Goal: Task Accomplishment & Management: Use online tool/utility

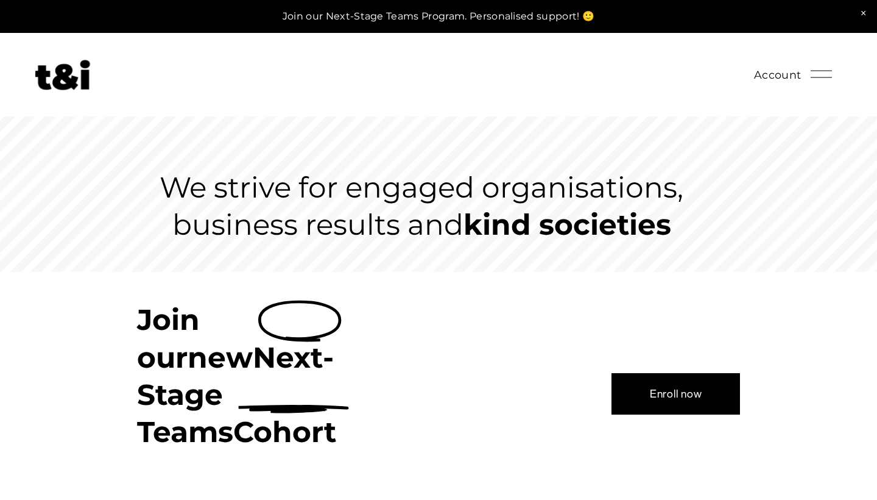
click at [821, 73] on div at bounding box center [821, 73] width 21 height 21
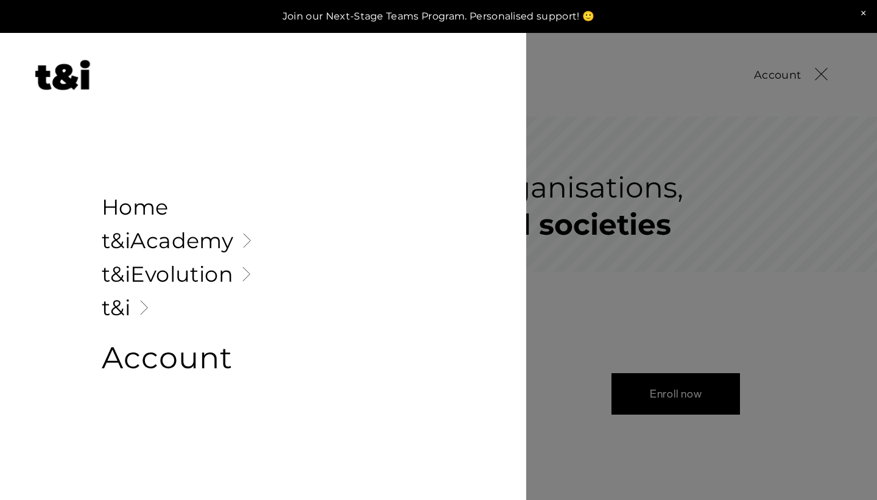
click at [196, 243] on link "Folder: t&iAcademy" at bounding box center [263, 240] width 323 height 21
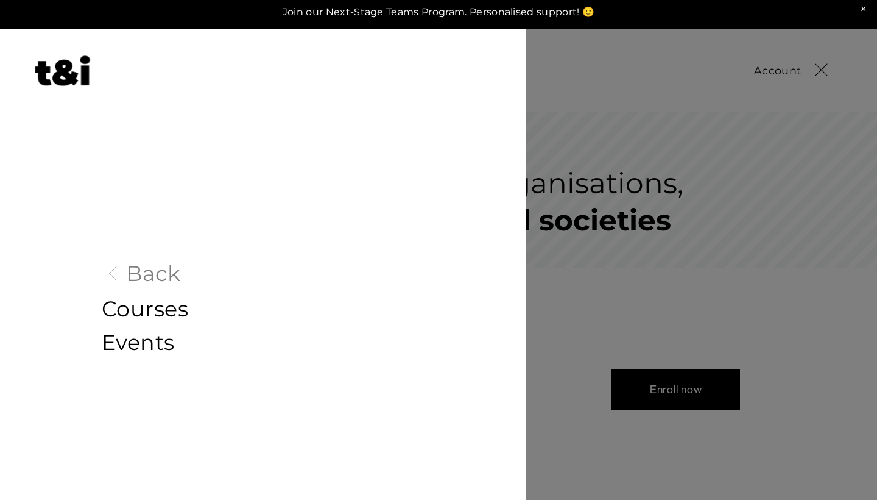
scroll to position [2, 0]
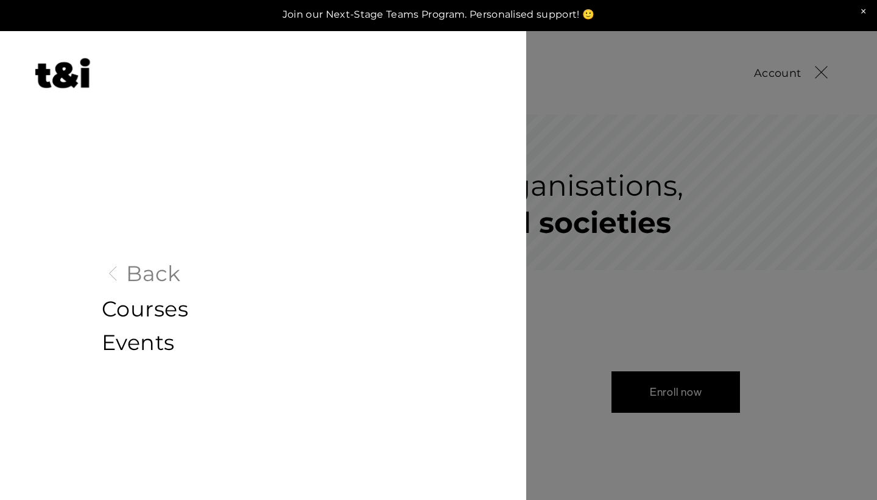
click at [138, 341] on link "Events" at bounding box center [263, 341] width 323 height 21
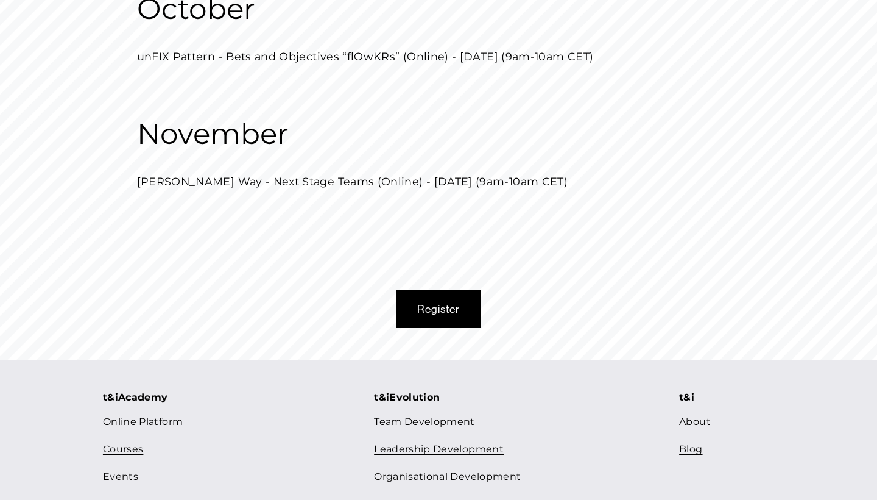
scroll to position [420, 0]
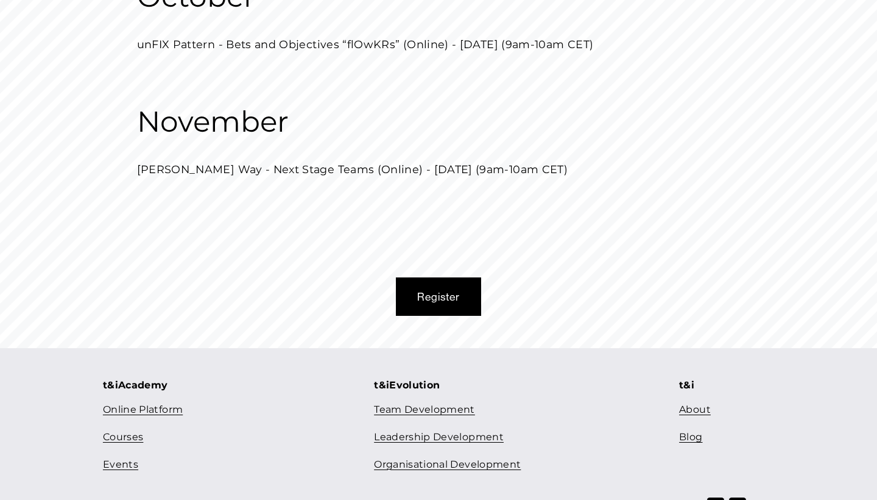
click at [419, 407] on link "Team Development" at bounding box center [424, 410] width 101 height 18
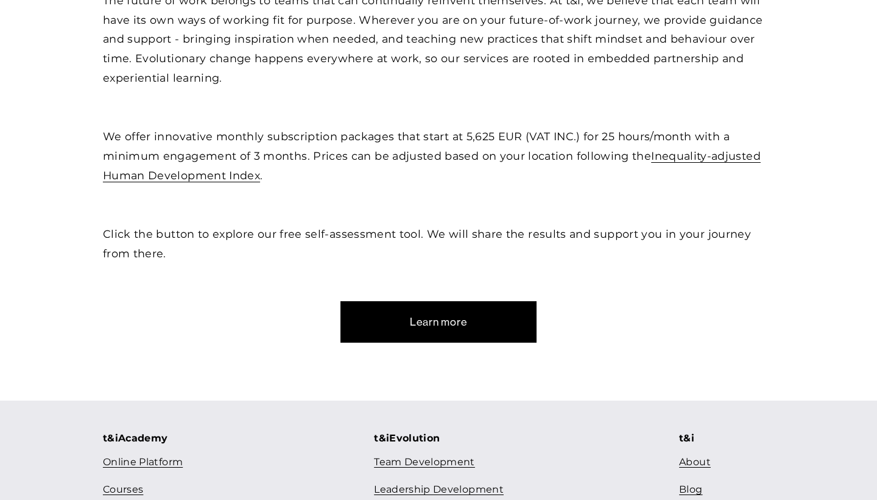
scroll to position [503, 0]
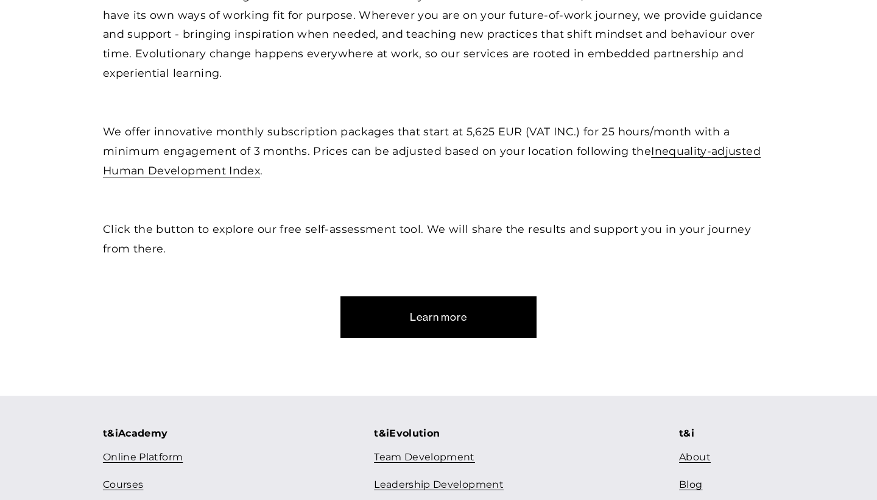
click at [445, 317] on link "Learn more" at bounding box center [439, 316] width 197 height 41
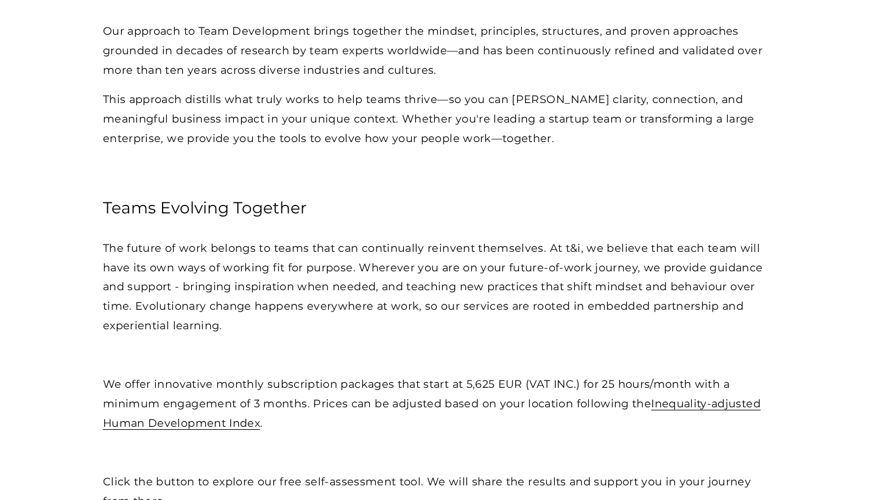
scroll to position [255, 0]
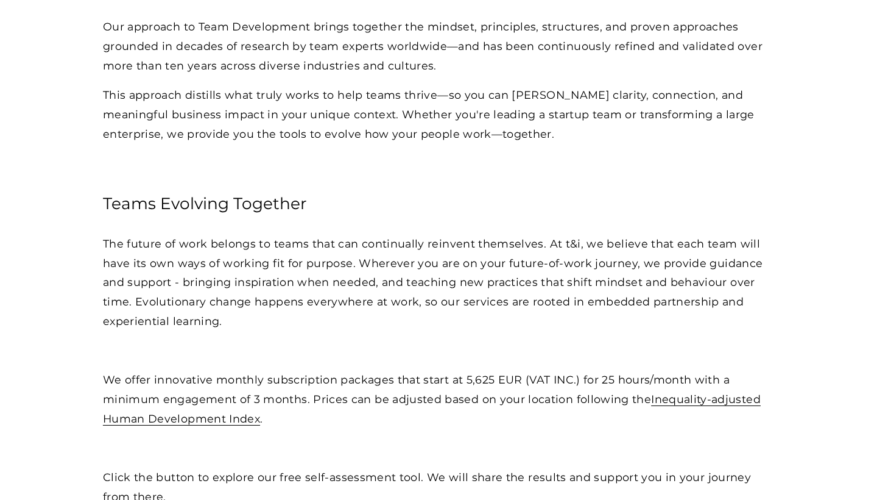
drag, startPoint x: 230, startPoint y: 323, endPoint x: 102, endPoint y: 196, distance: 180.5
click at [103, 196] on div "Team Development Our approach to Team Development brings together the mindset, …" at bounding box center [439, 212] width 672 height 587
copy div "Teams Evolving Together The future of work belongs to teams that can continuall…"
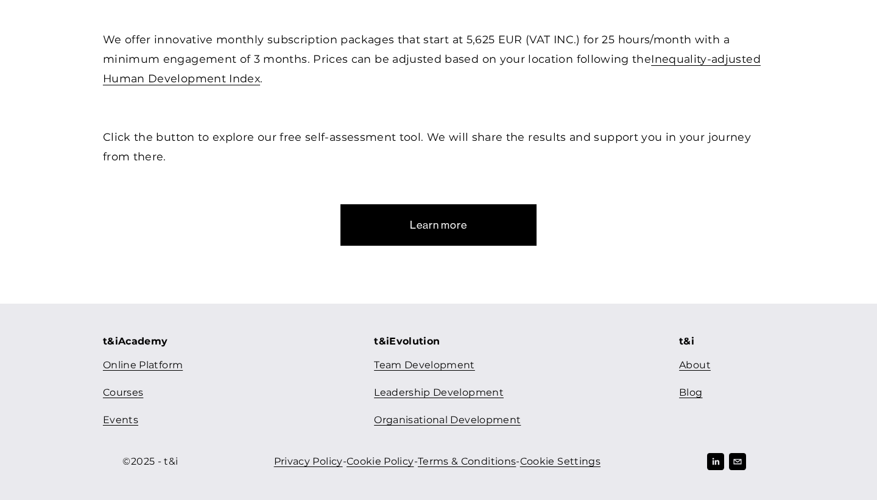
scroll to position [594, 0]
click at [416, 229] on link "Learn more" at bounding box center [439, 225] width 197 height 41
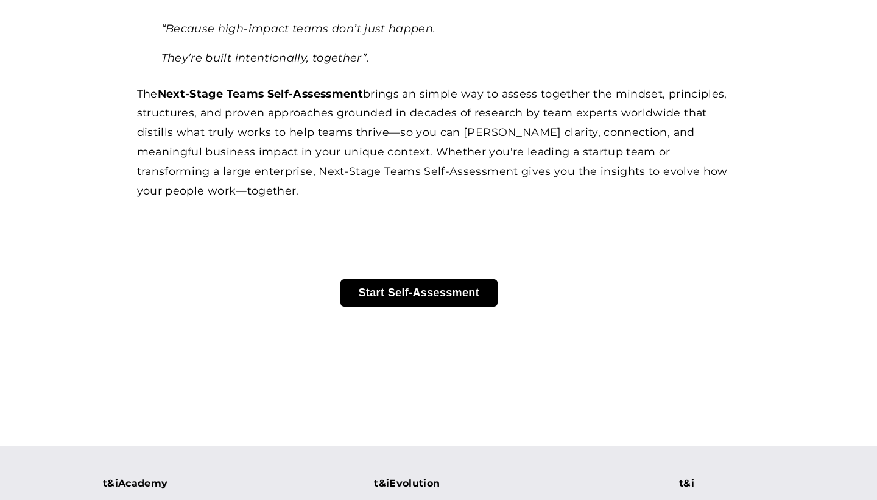
scroll to position [185, 0]
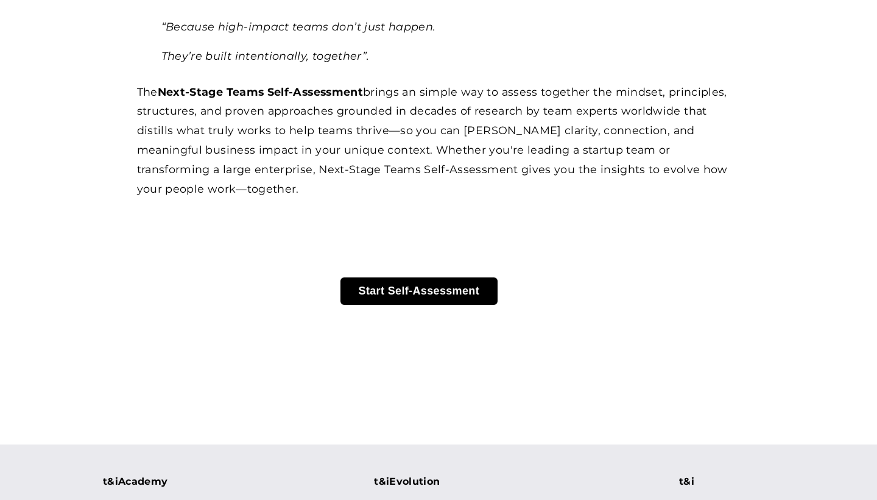
click at [432, 289] on button "Start Self-Assessment" at bounding box center [420, 290] width 158 height 27
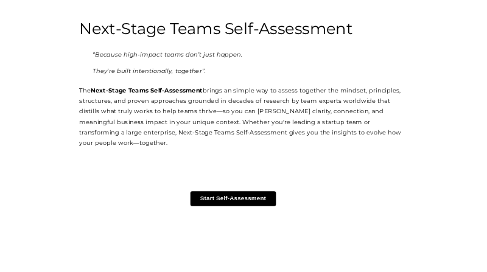
scroll to position [112, 0]
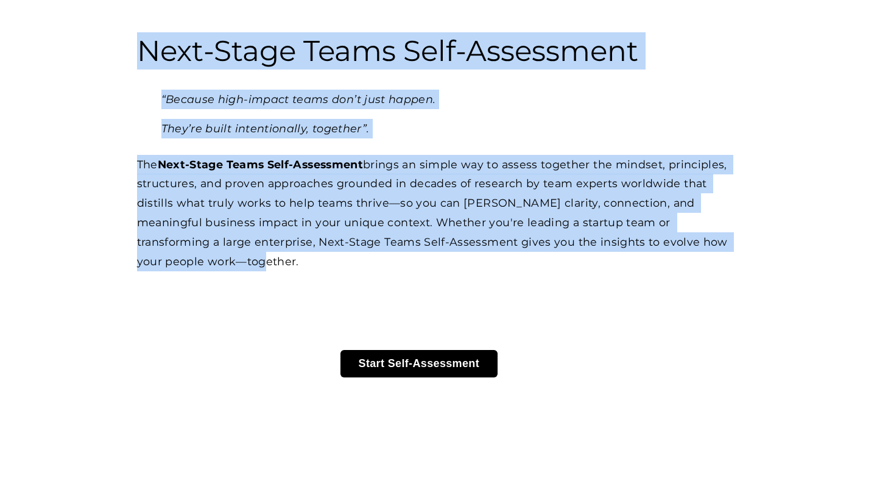
drag, startPoint x: 143, startPoint y: 54, endPoint x: 700, endPoint y: 236, distance: 586.6
click at [700, 236] on div "Next-Stage Teams Self-Assessment “Because high-impact teams don’t just happen. …" at bounding box center [438, 259] width 877 height 455
copy div "Next-Stage Teams Self-Assessment “Because high-impact teams don’t just happen. …"
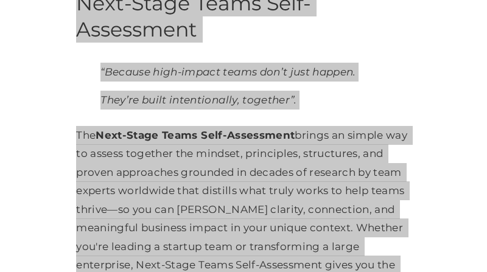
click at [139, 155] on p "The Next-Stage Teams Self-Assessment brings an simple way to assess together th…" at bounding box center [243, 210] width 335 height 168
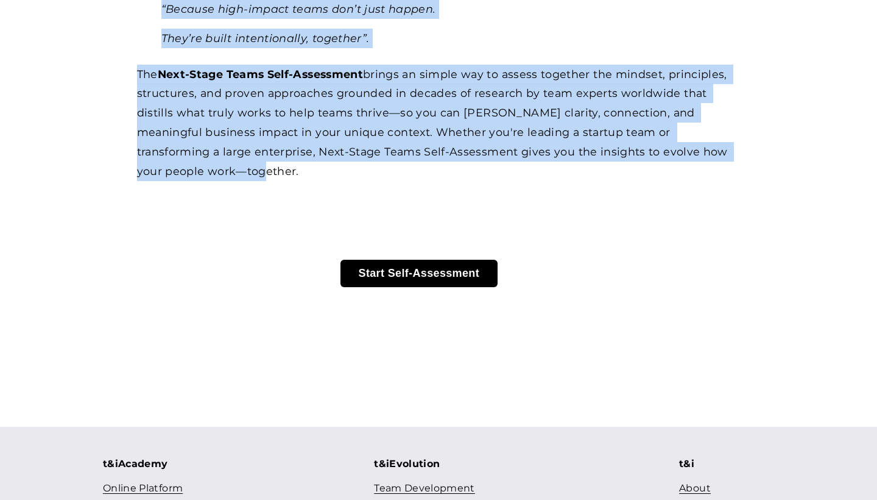
scroll to position [238, 0]
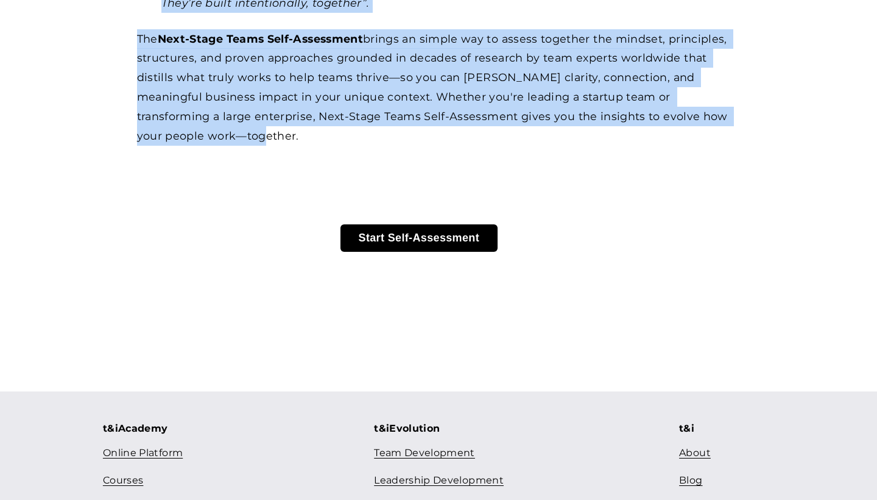
click at [393, 231] on button "Start Self-Assessment" at bounding box center [420, 237] width 158 height 27
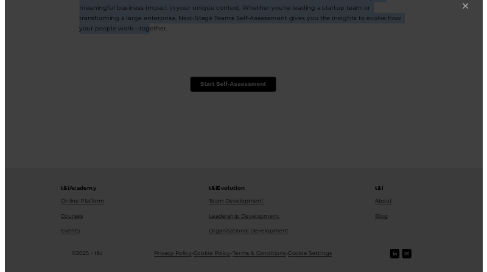
scroll to position [320, 0]
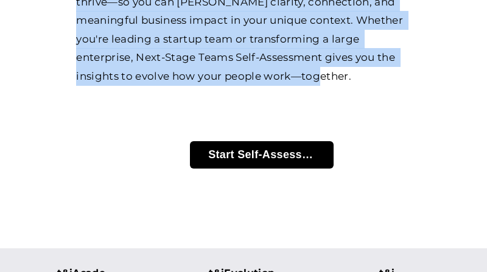
click at [233, 152] on button "Start Self-Assessment" at bounding box center [262, 154] width 144 height 27
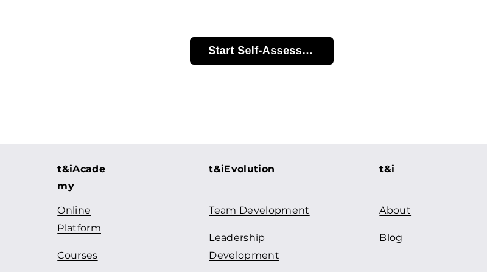
scroll to position [420, 0]
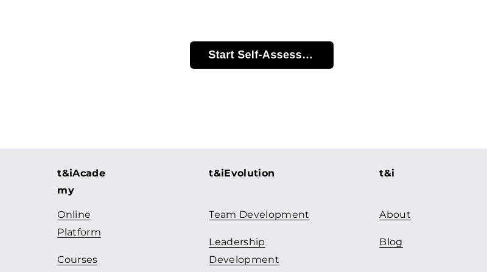
click at [244, 51] on button "Start Self-Assessment" at bounding box center [262, 54] width 144 height 27
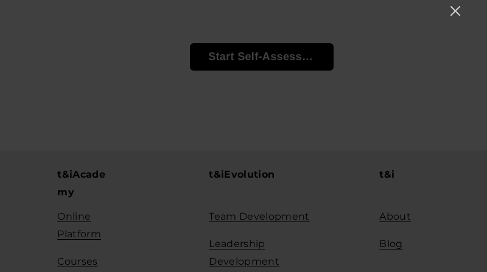
scroll to position [284, 0]
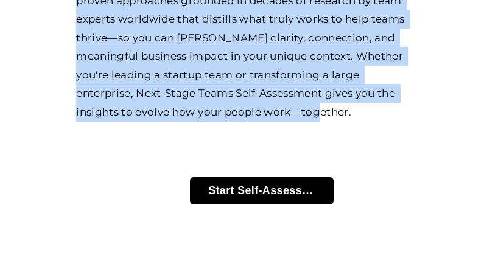
click at [199, 132] on div "Next-Stage Teams Self-Assessment “Because high-impact teams don’t just happen. …" at bounding box center [243, 43] width 487 height 450
click at [133, 161] on div "Next-Stage Teams Self-Assessment “Because high-impact teams don’t just happen. …" at bounding box center [243, 43] width 487 height 450
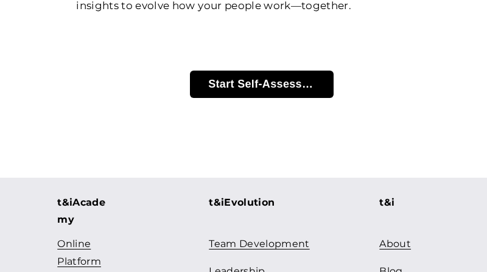
scroll to position [392, 0]
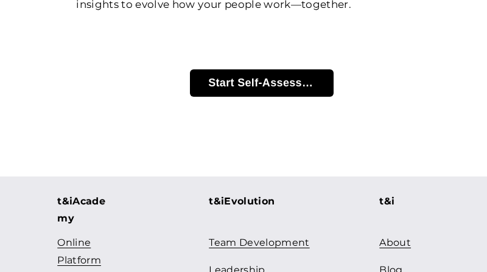
click at [264, 82] on button "Start Self-Assessment" at bounding box center [262, 82] width 144 height 27
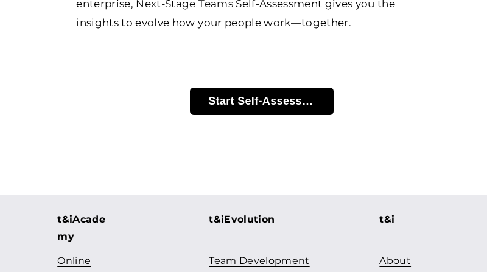
scroll to position [374, 0]
click at [271, 97] on button "Start Self-Assessment" at bounding box center [262, 101] width 144 height 27
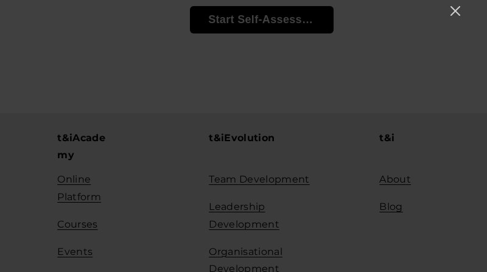
scroll to position [455, 0]
